Goal: Transaction & Acquisition: Purchase product/service

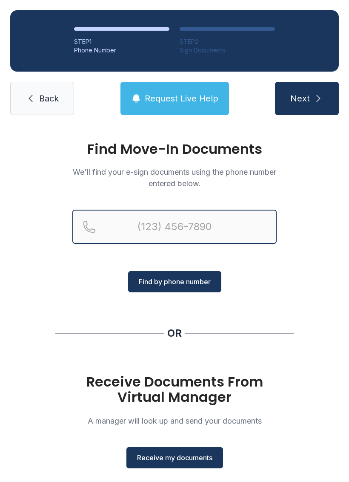
click at [203, 218] on input "Reservation phone number" at bounding box center [174, 227] width 204 height 34
type input "[PHONE_NUMBER]"
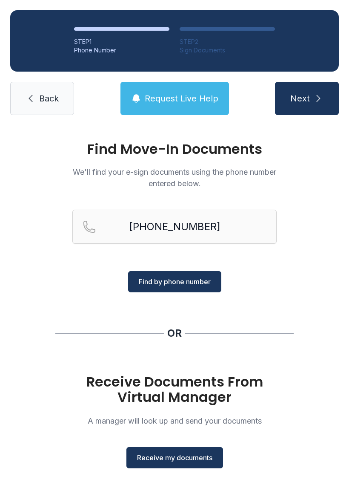
click at [205, 273] on button "Find by phone number" at bounding box center [174, 281] width 93 height 21
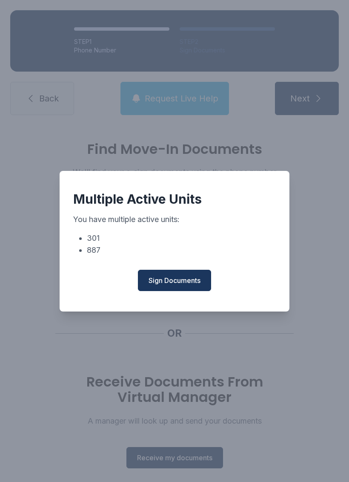
click at [191, 285] on span "Sign Documents" at bounding box center [175, 280] width 52 height 10
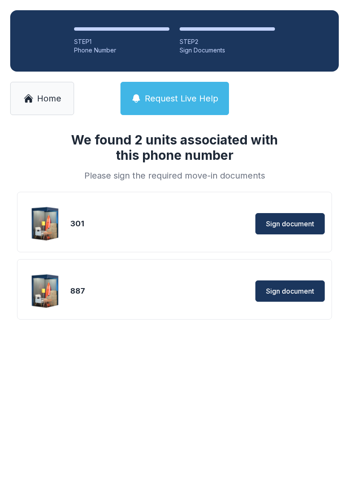
click at [296, 233] on button "Sign document" at bounding box center [290, 223] width 69 height 21
click at [291, 226] on span "Sign document" at bounding box center [290, 223] width 48 height 10
click at [311, 296] on button "Sign document" at bounding box center [290, 290] width 69 height 21
click at [118, 291] on div "887" at bounding box center [121, 291] width 102 height 12
click at [47, 288] on img at bounding box center [45, 290] width 41 height 41
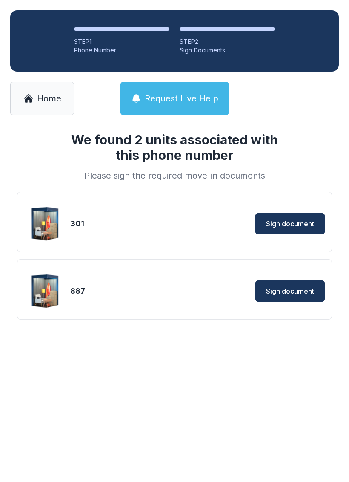
click at [62, 229] on img at bounding box center [45, 223] width 41 height 41
click at [336, 155] on div "We found 2 units associated with this phone number Please sign the required mov…" at bounding box center [174, 239] width 349 height 228
click at [296, 293] on span "Sign document" at bounding box center [290, 291] width 48 height 10
click at [54, 98] on span "Home" at bounding box center [49, 98] width 24 height 12
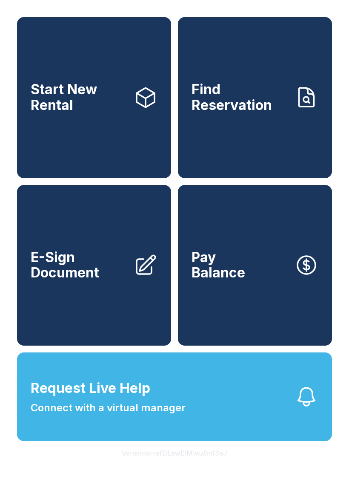
click at [116, 149] on link "Start New Rental" at bounding box center [94, 97] width 154 height 161
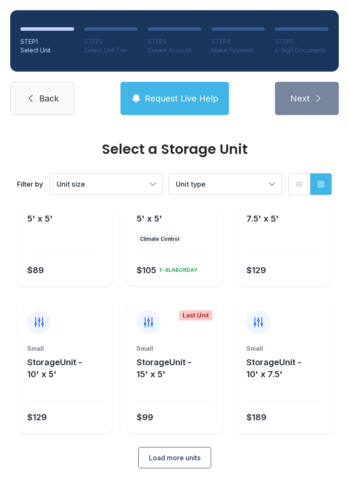
scroll to position [69, 0]
click at [185, 463] on button "Load more units" at bounding box center [174, 457] width 73 height 21
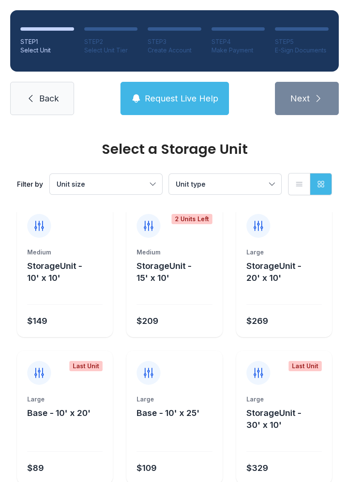
scroll to position [312, 0]
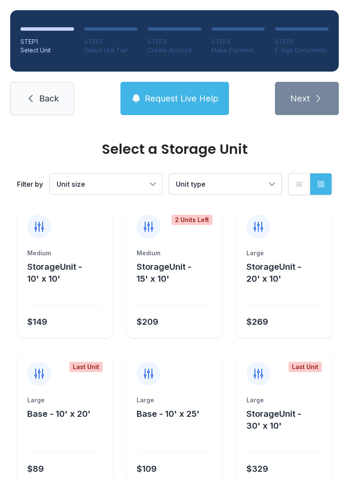
click at [191, 100] on span "Request Live Help" at bounding box center [182, 98] width 74 height 12
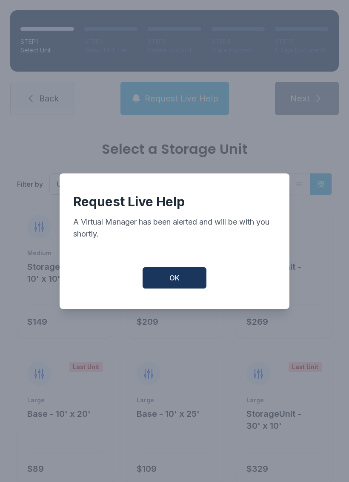
click at [192, 279] on button "OK" at bounding box center [175, 277] width 64 height 21
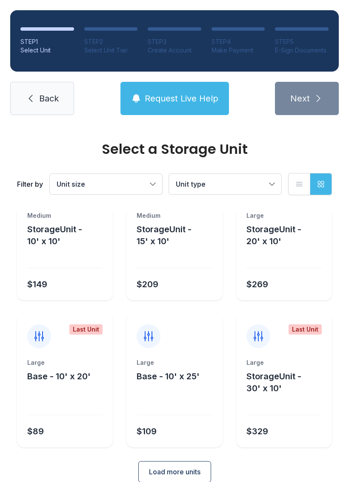
scroll to position [350, 0]
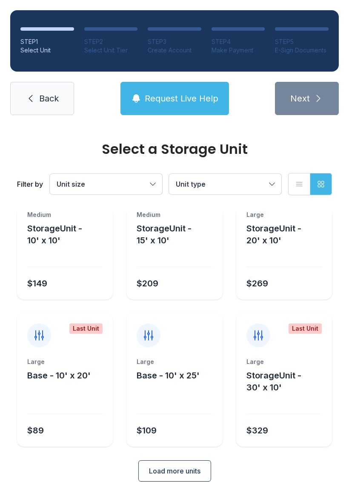
click at [77, 393] on div "Large Base - 10' x 20' $89" at bounding box center [65, 401] width 96 height 89
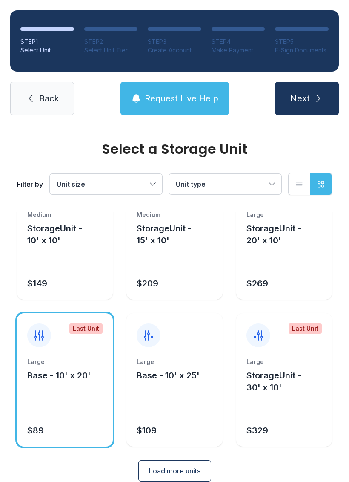
click at [318, 114] on button "Next" at bounding box center [307, 98] width 64 height 33
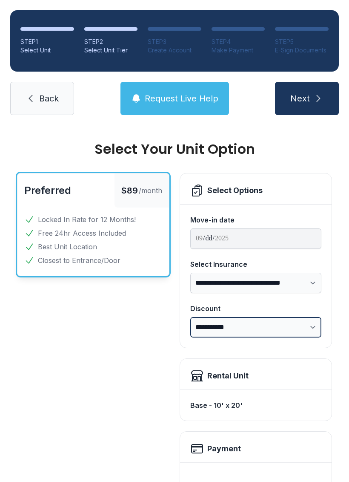
click at [292, 321] on select "**********" at bounding box center [255, 327] width 131 height 20
click at [307, 96] on span "Next" at bounding box center [300, 98] width 20 height 12
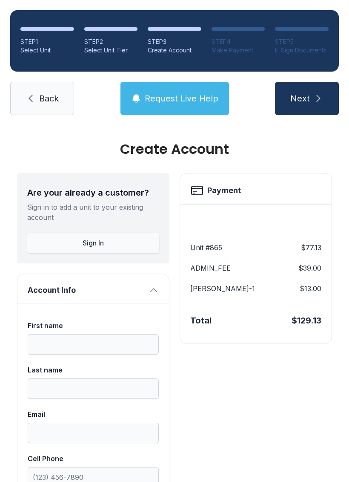
click at [127, 238] on button "Sign In" at bounding box center [93, 243] width 132 height 20
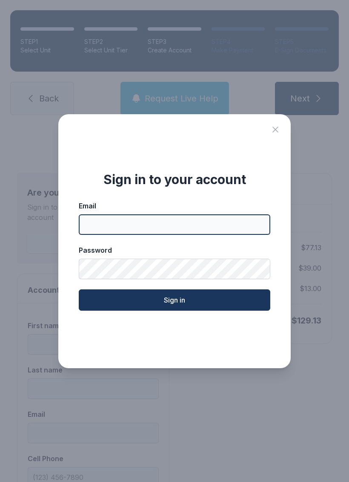
click at [177, 230] on input "Email" at bounding box center [175, 224] width 192 height 20
type input "**********"
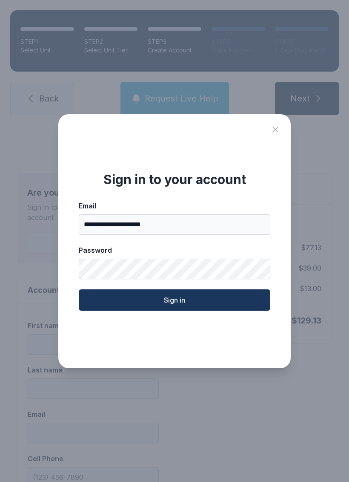
click at [194, 299] on button "Sign in" at bounding box center [175, 299] width 192 height 21
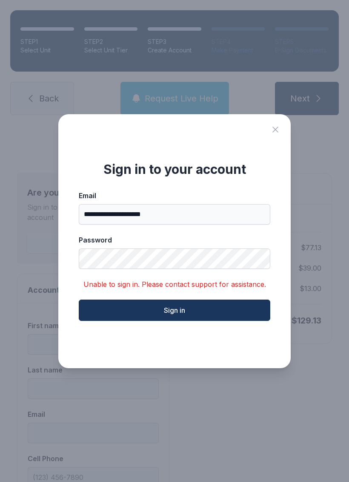
click at [279, 133] on icon "Close sign in modal" at bounding box center [275, 129] width 10 height 10
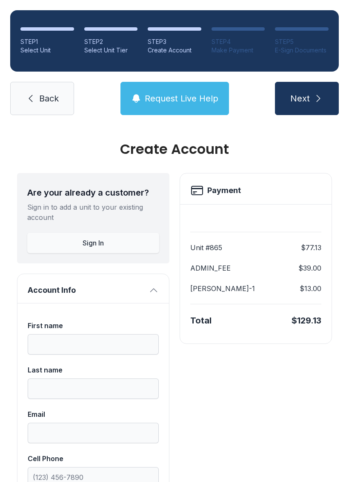
click at [282, 136] on div "**********" at bounding box center [174, 240] width 221 height 241
click at [213, 103] on span "Request Live Help" at bounding box center [182, 98] width 74 height 12
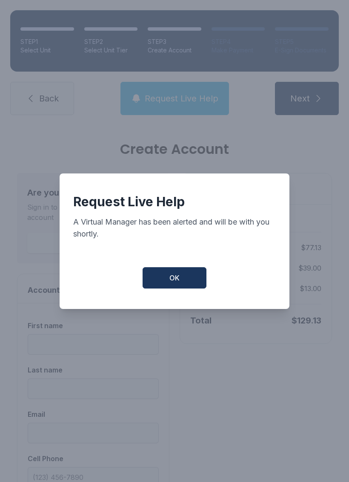
click at [176, 273] on button "OK" at bounding box center [175, 277] width 64 height 21
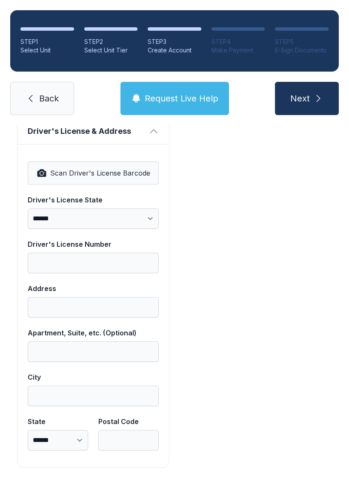
scroll to position [532, 0]
